Goal: Complete application form: Complete application form

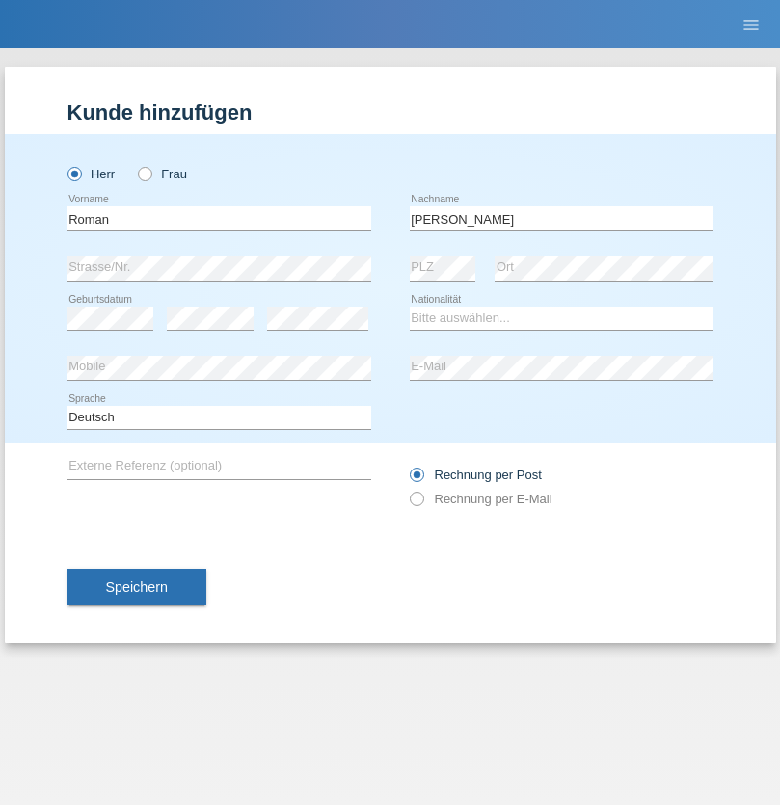
type input "[PERSON_NAME]"
select select "CH"
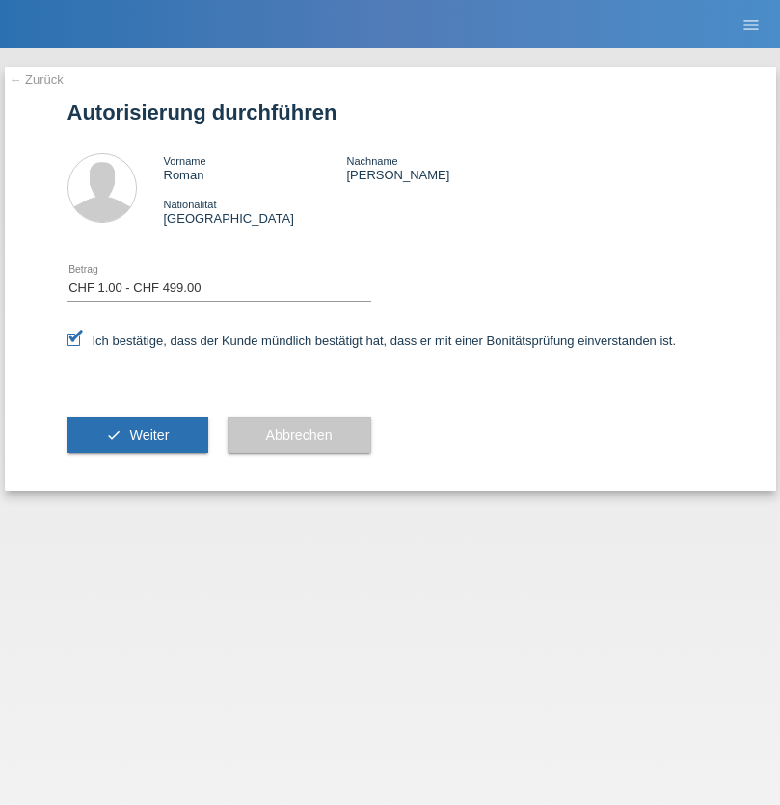
select select "1"
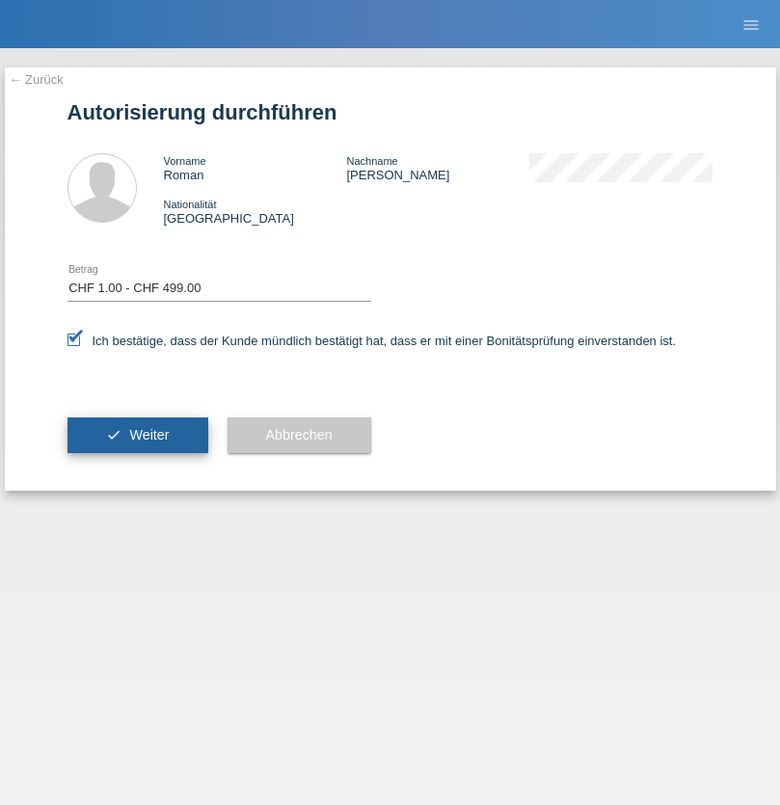
click at [137, 435] on span "Weiter" at bounding box center [149, 434] width 40 height 15
